Goal: Transaction & Acquisition: Purchase product/service

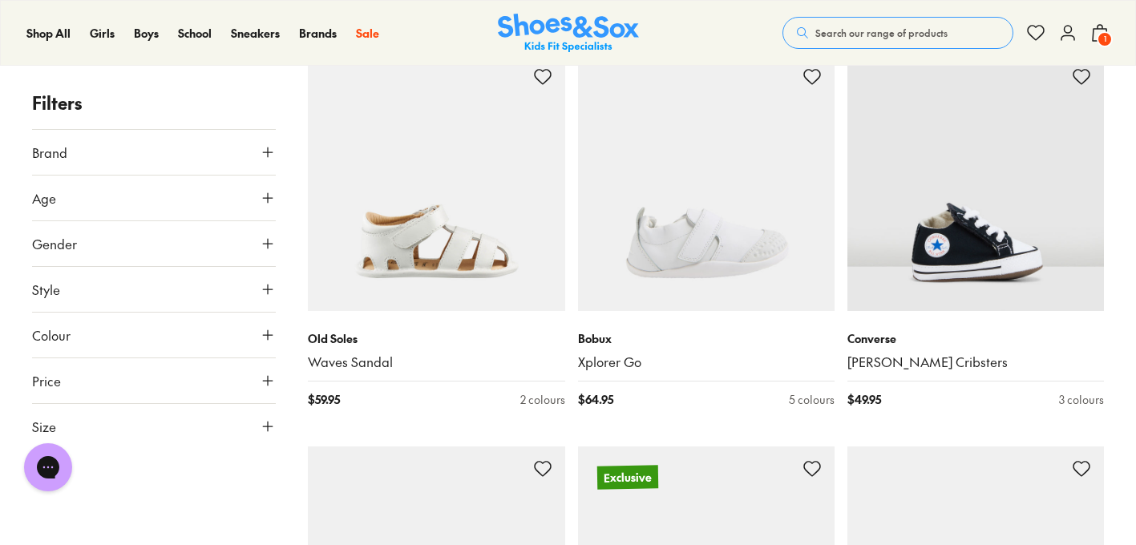
scroll to position [2672, 0]
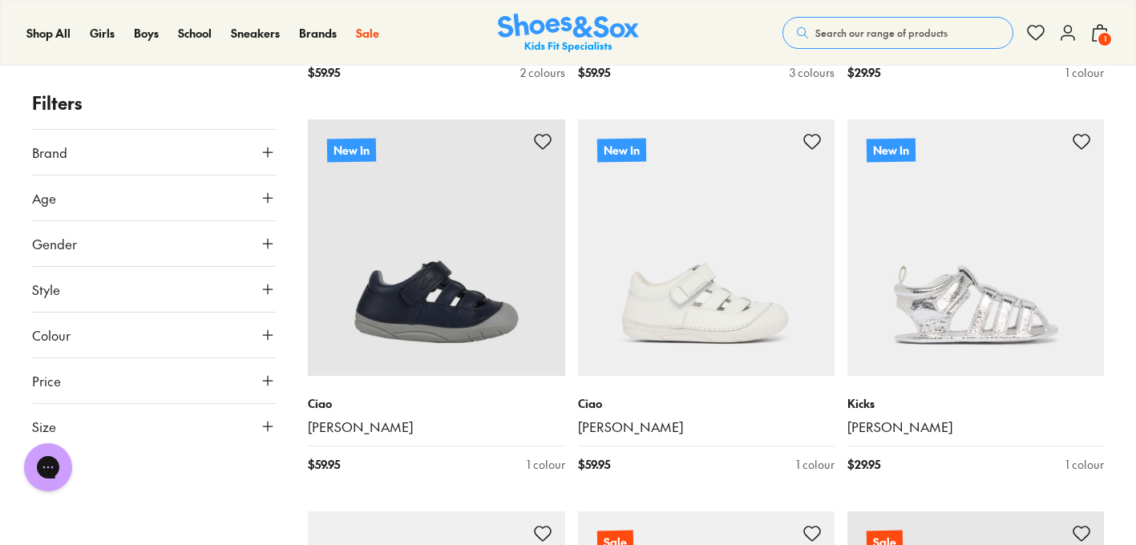
scroll to position [4959, 0]
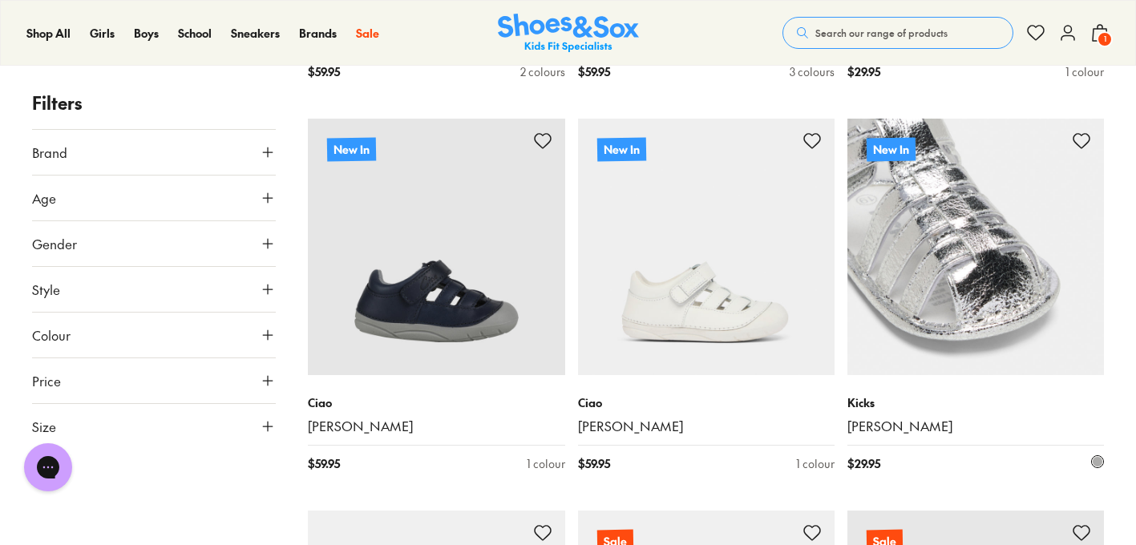
click at [984, 257] on img at bounding box center [975, 247] width 257 height 257
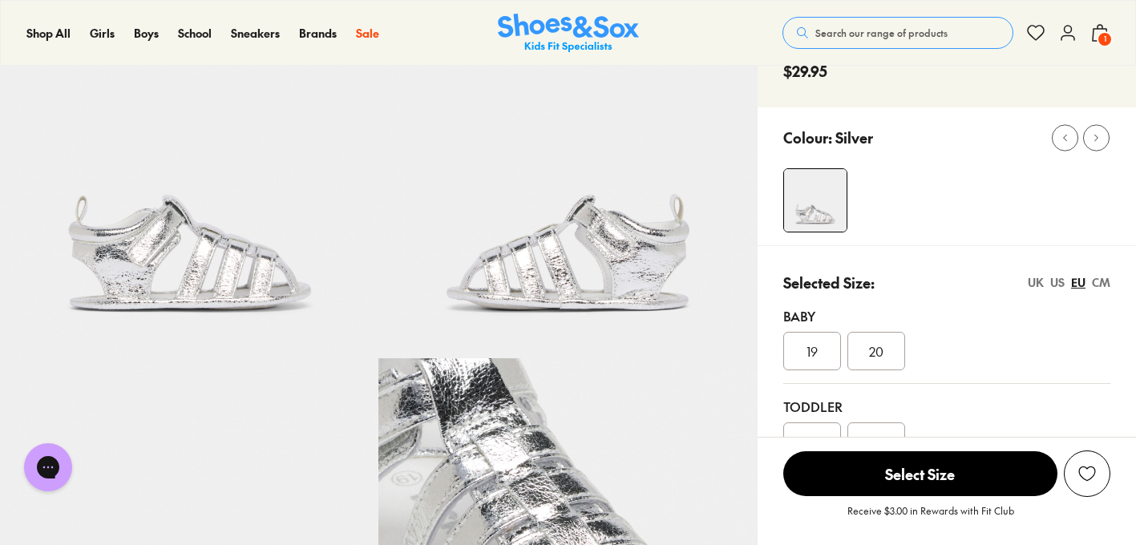
select select "*"
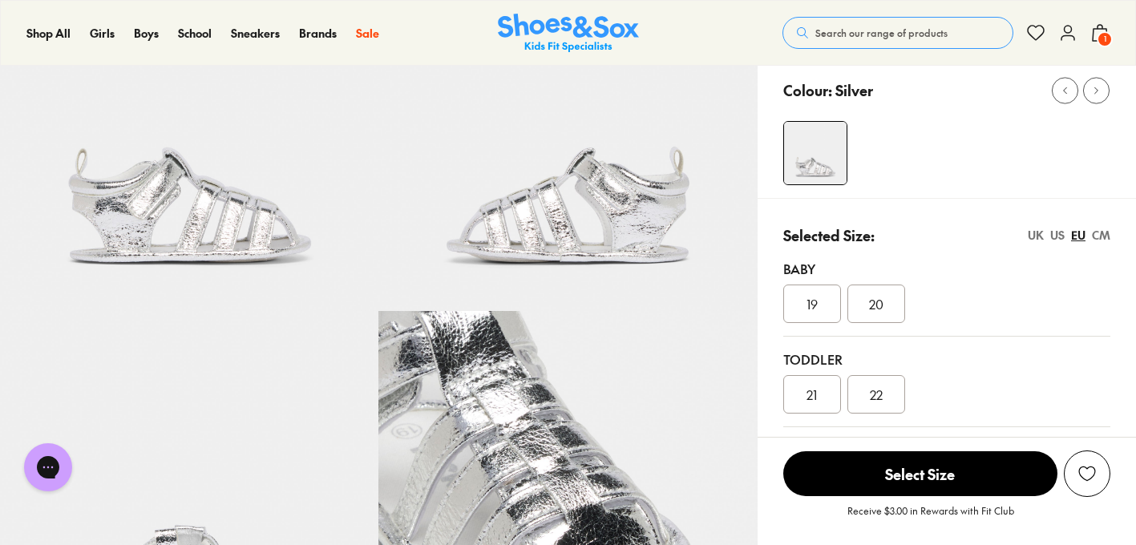
scroll to position [162, 0]
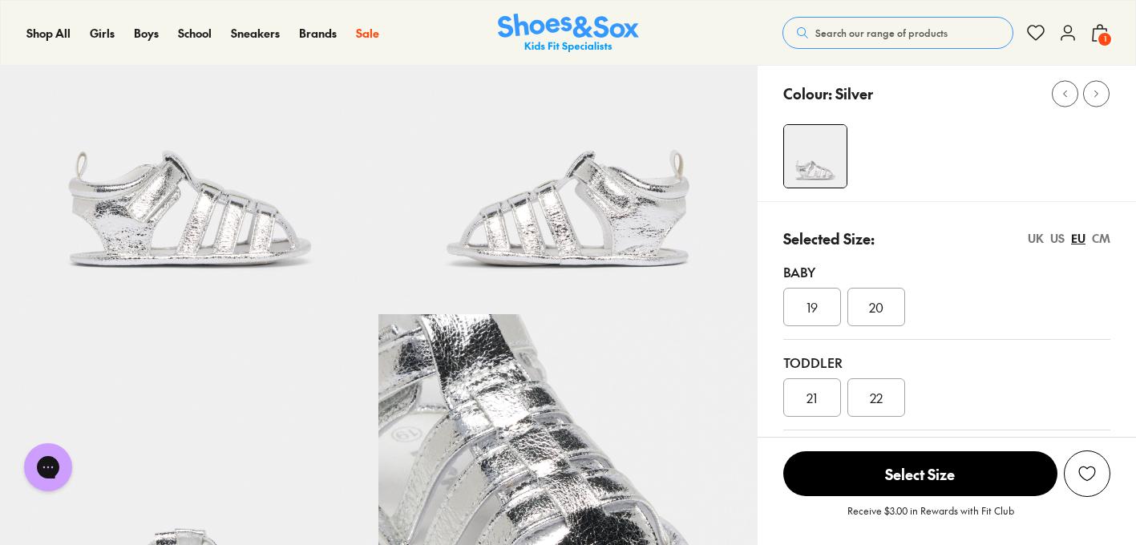
click at [1032, 240] on div "UK" at bounding box center [1036, 238] width 16 height 17
click at [1054, 234] on div "US" at bounding box center [1057, 238] width 14 height 17
click at [1089, 235] on div "UK US EU CM" at bounding box center [1069, 238] width 83 height 17
click at [1081, 236] on div "EU" at bounding box center [1078, 238] width 14 height 17
click at [1103, 236] on div "CM" at bounding box center [1101, 238] width 18 height 17
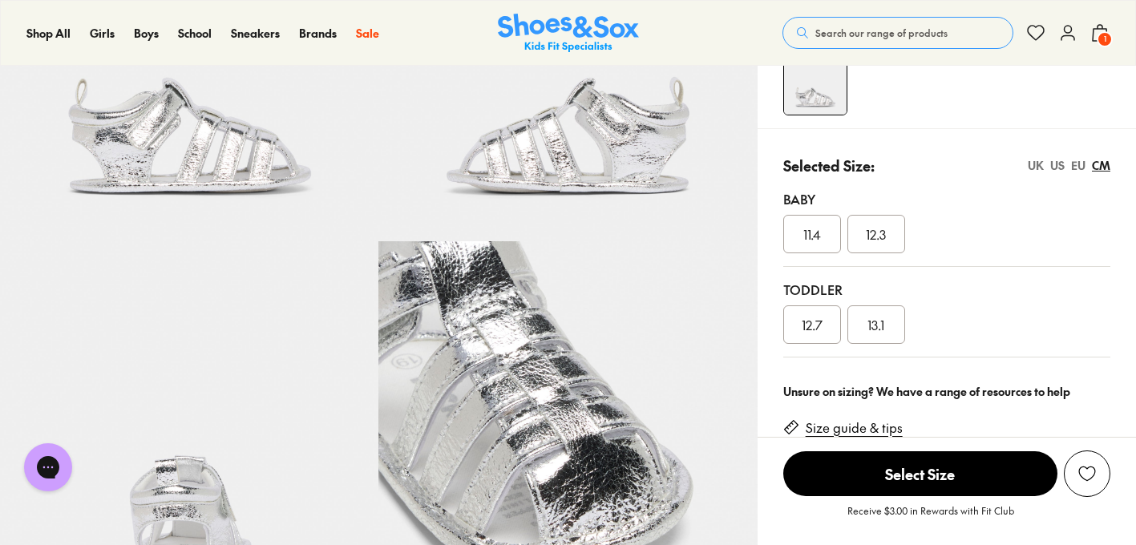
scroll to position [234, 0]
click at [1040, 165] on div "UK" at bounding box center [1036, 166] width 16 height 17
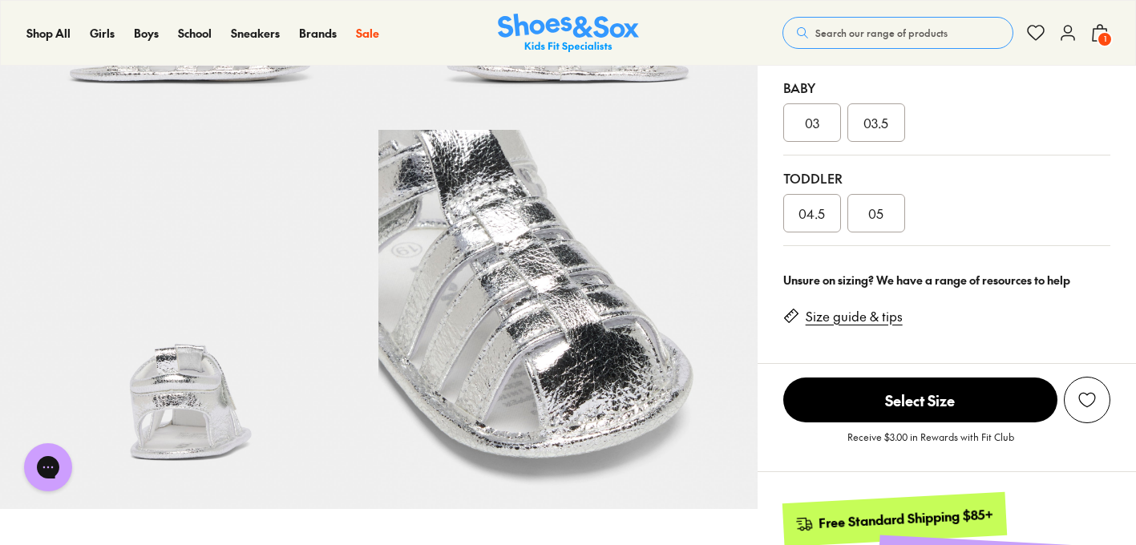
scroll to position [348, 0]
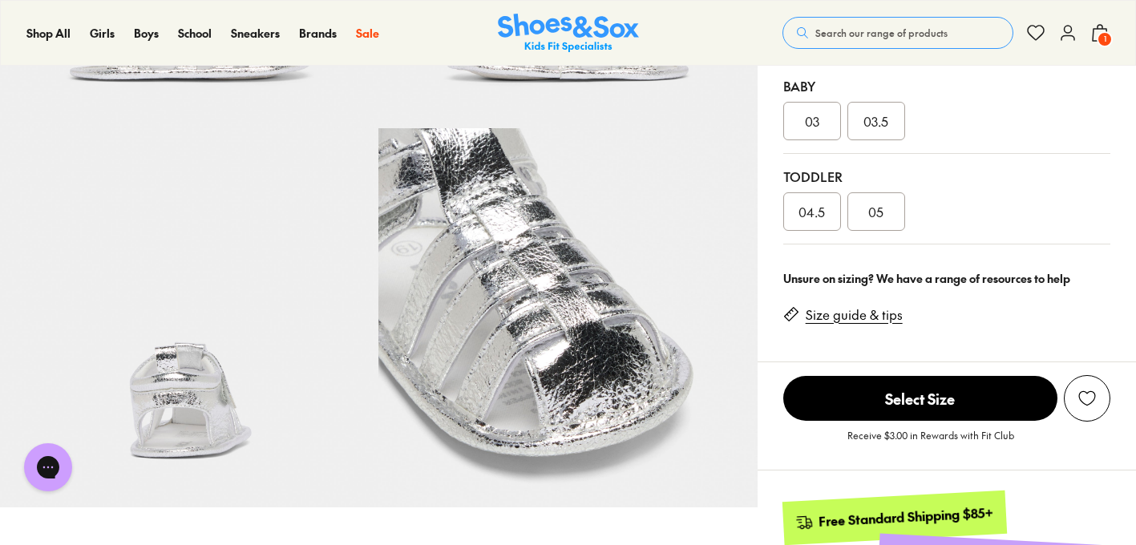
click at [895, 316] on link "Size guide & tips" at bounding box center [854, 315] width 97 height 18
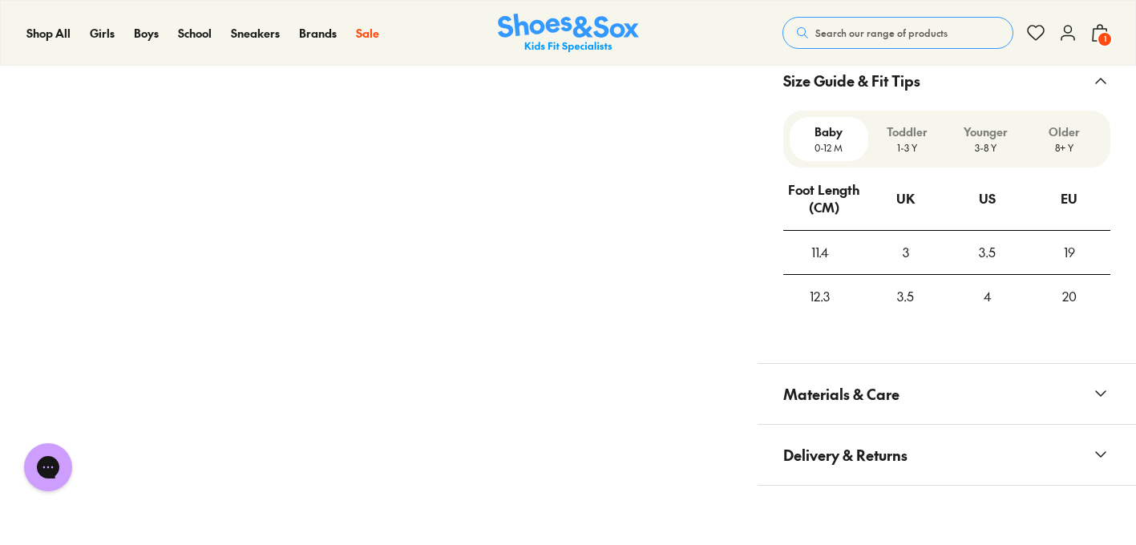
scroll to position [1180, 0]
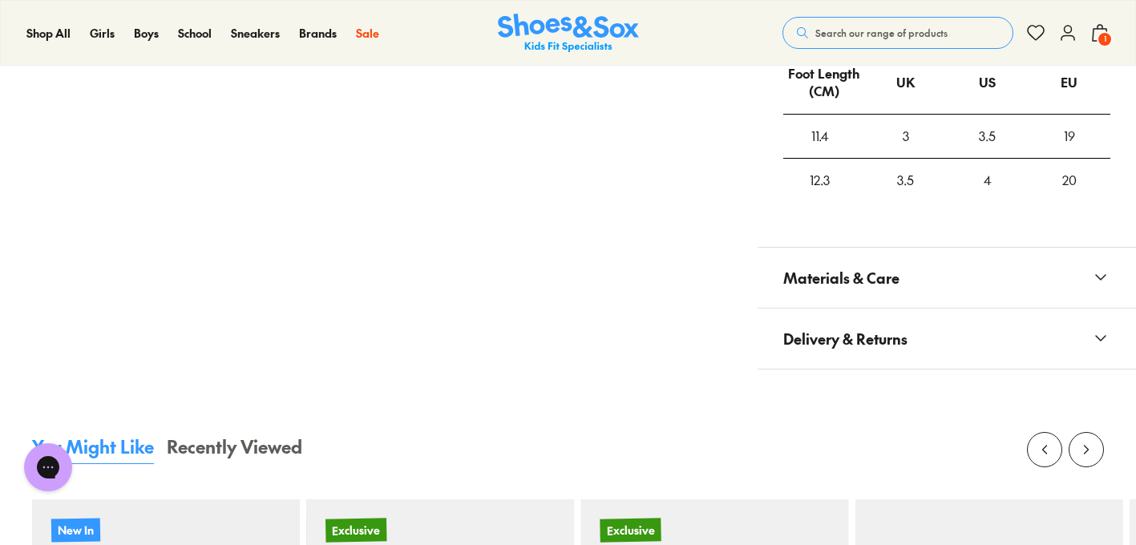
click at [873, 281] on span "Materials & Care" at bounding box center [841, 277] width 116 height 47
